Goal: Navigation & Orientation: Find specific page/section

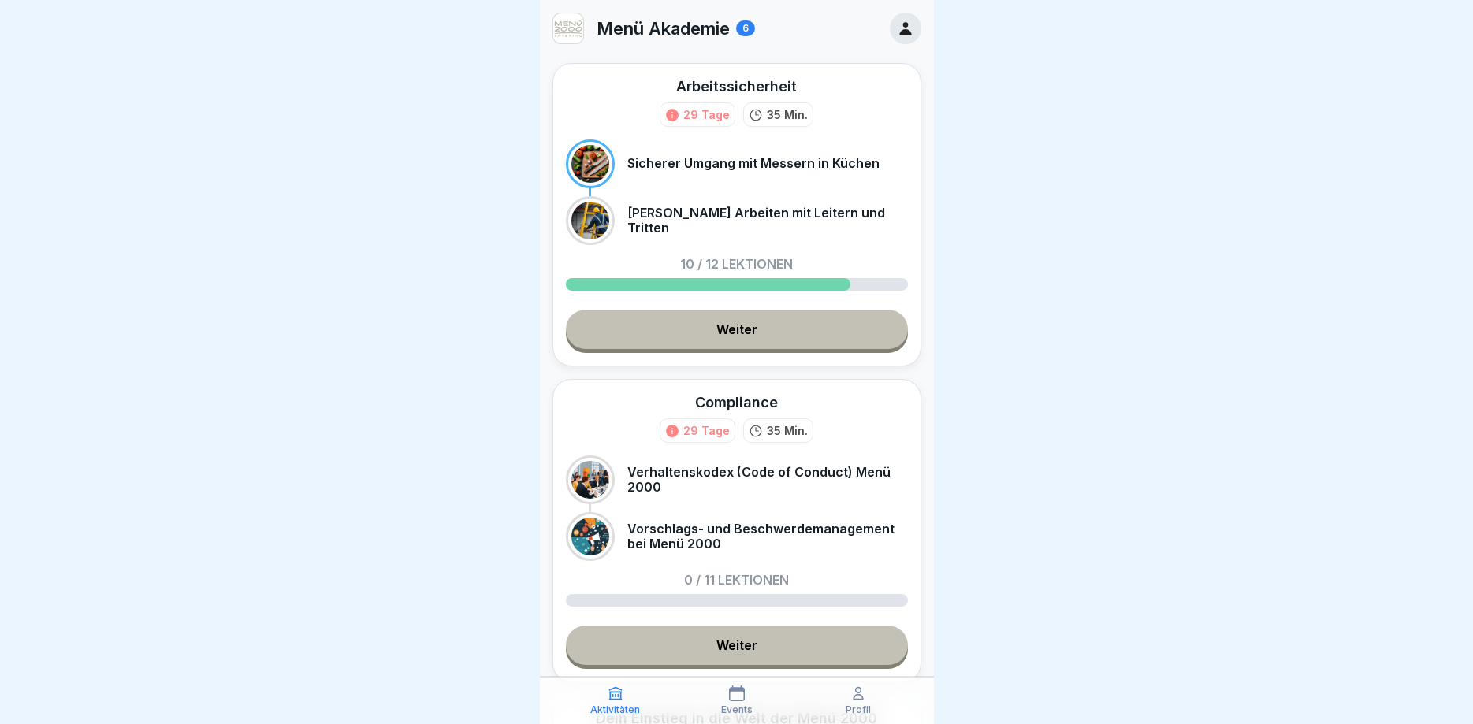
click at [907, 28] on icon at bounding box center [905, 28] width 17 height 17
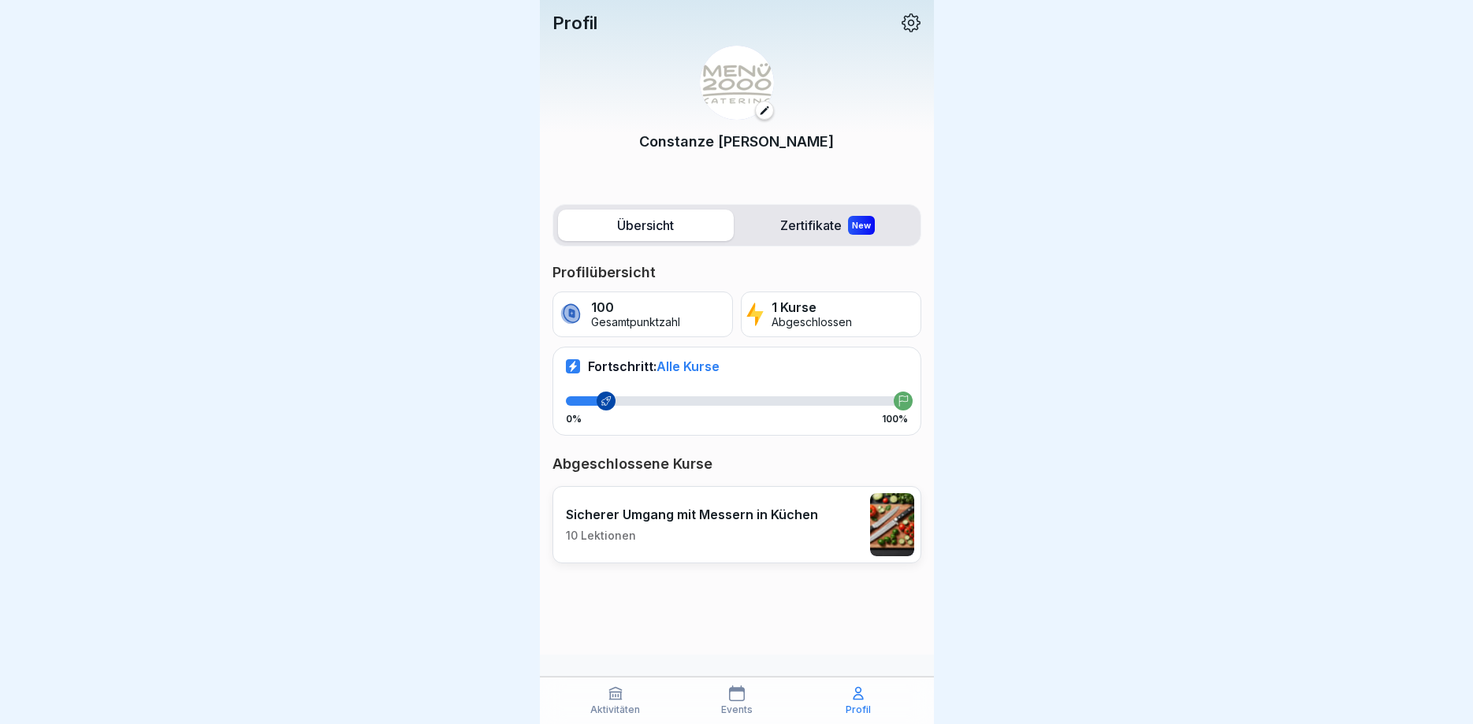
click at [642, 236] on label "Übersicht" at bounding box center [646, 226] width 176 height 32
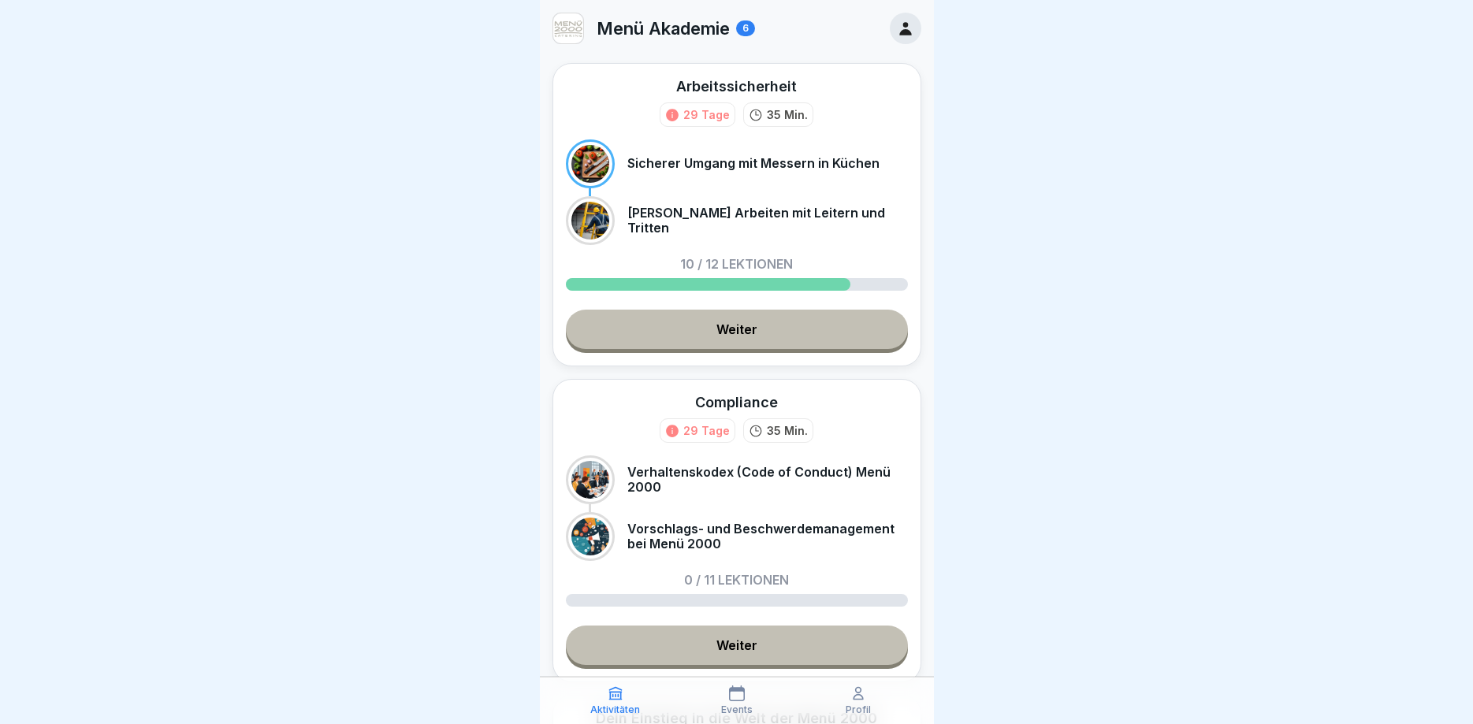
click at [704, 111] on div "29 Tage" at bounding box center [706, 114] width 46 height 17
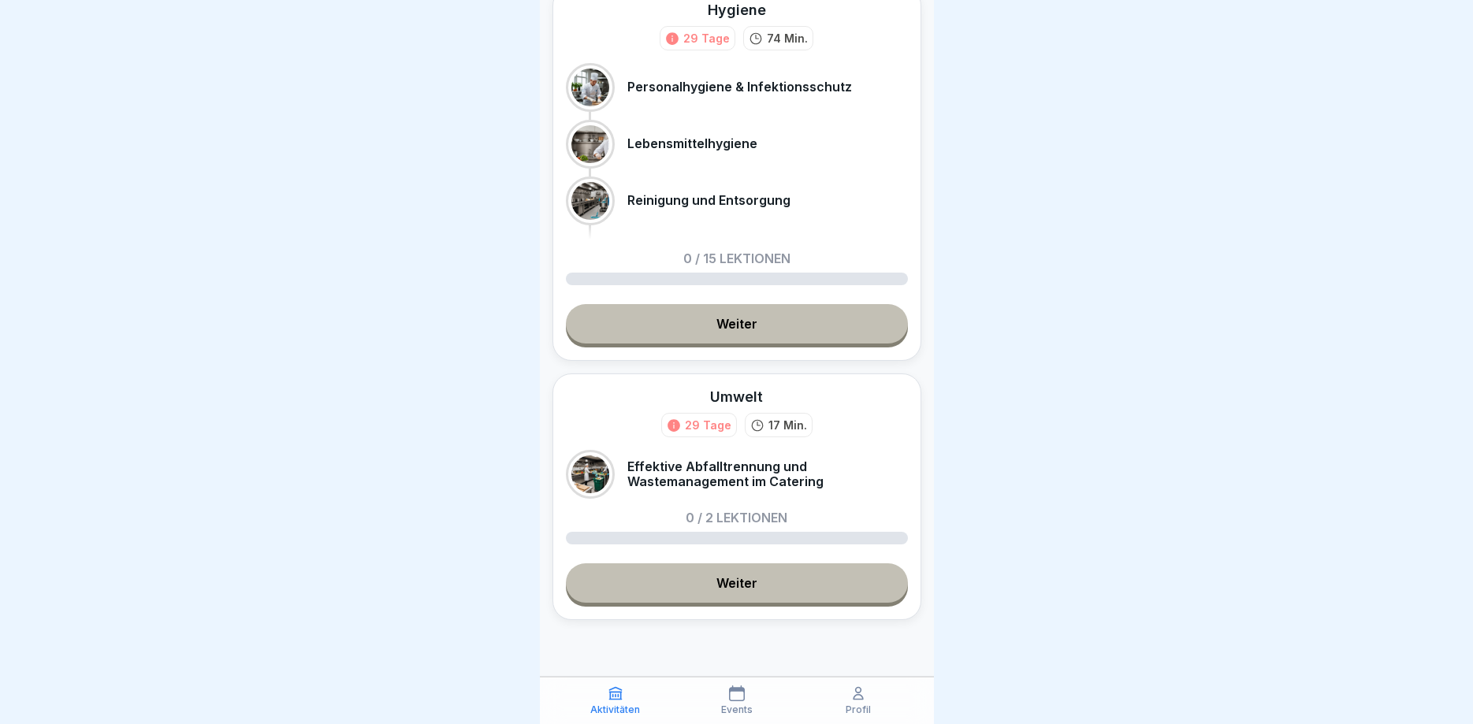
scroll to position [1377, 0]
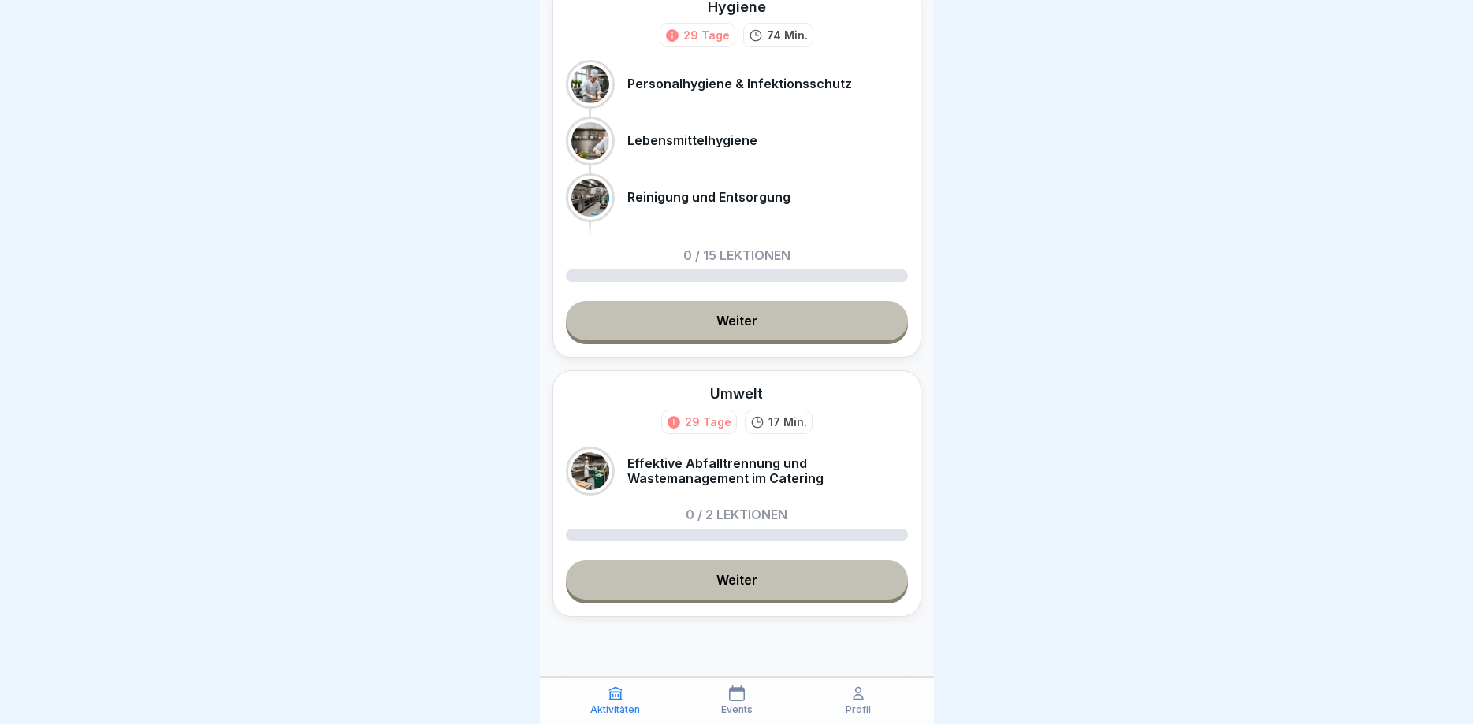
click at [703, 426] on div "29 Tage" at bounding box center [708, 422] width 46 height 17
click at [849, 703] on div "Profil" at bounding box center [857, 701] width 113 height 30
